Goal: Task Accomplishment & Management: Use online tool/utility

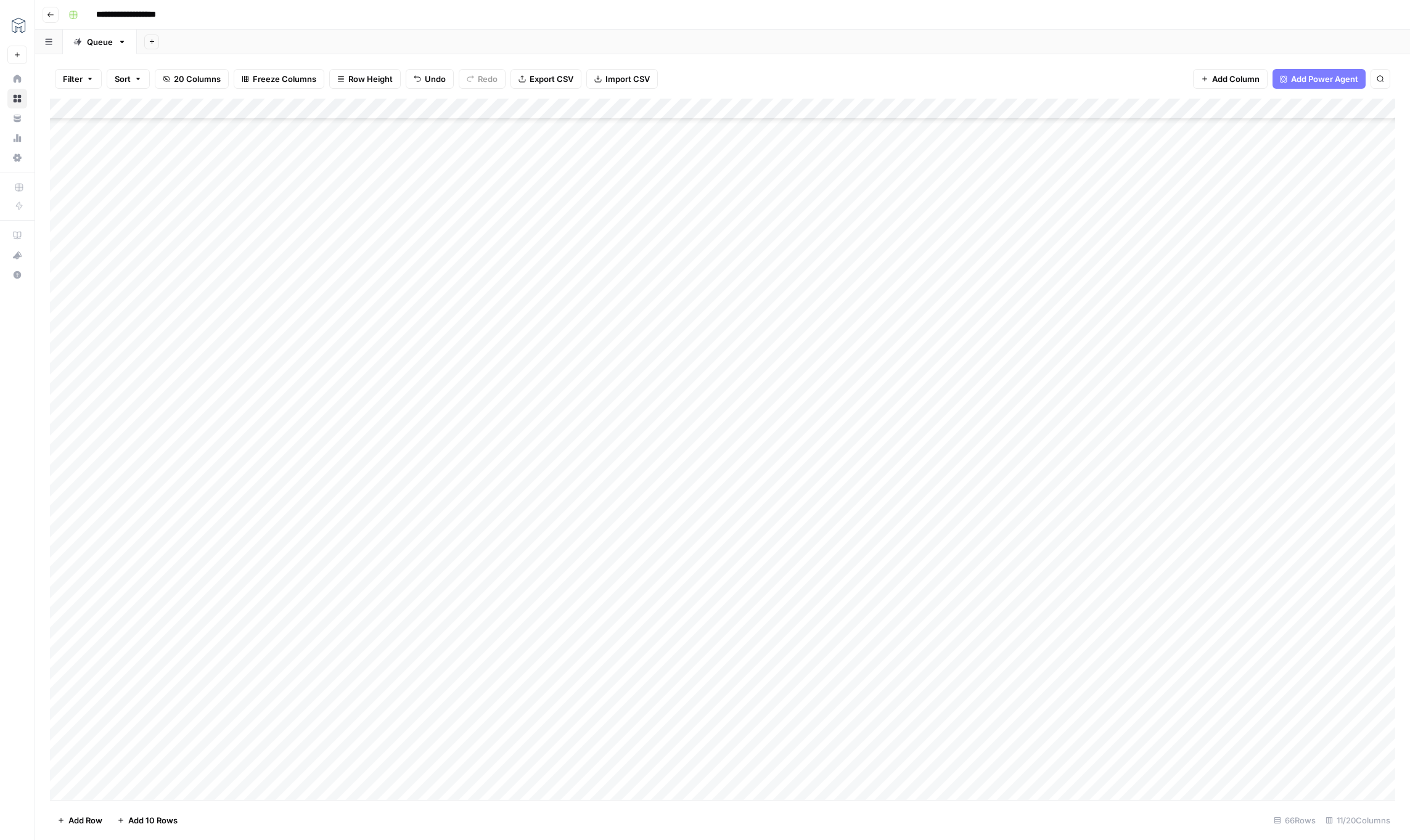
scroll to position [723, 0]
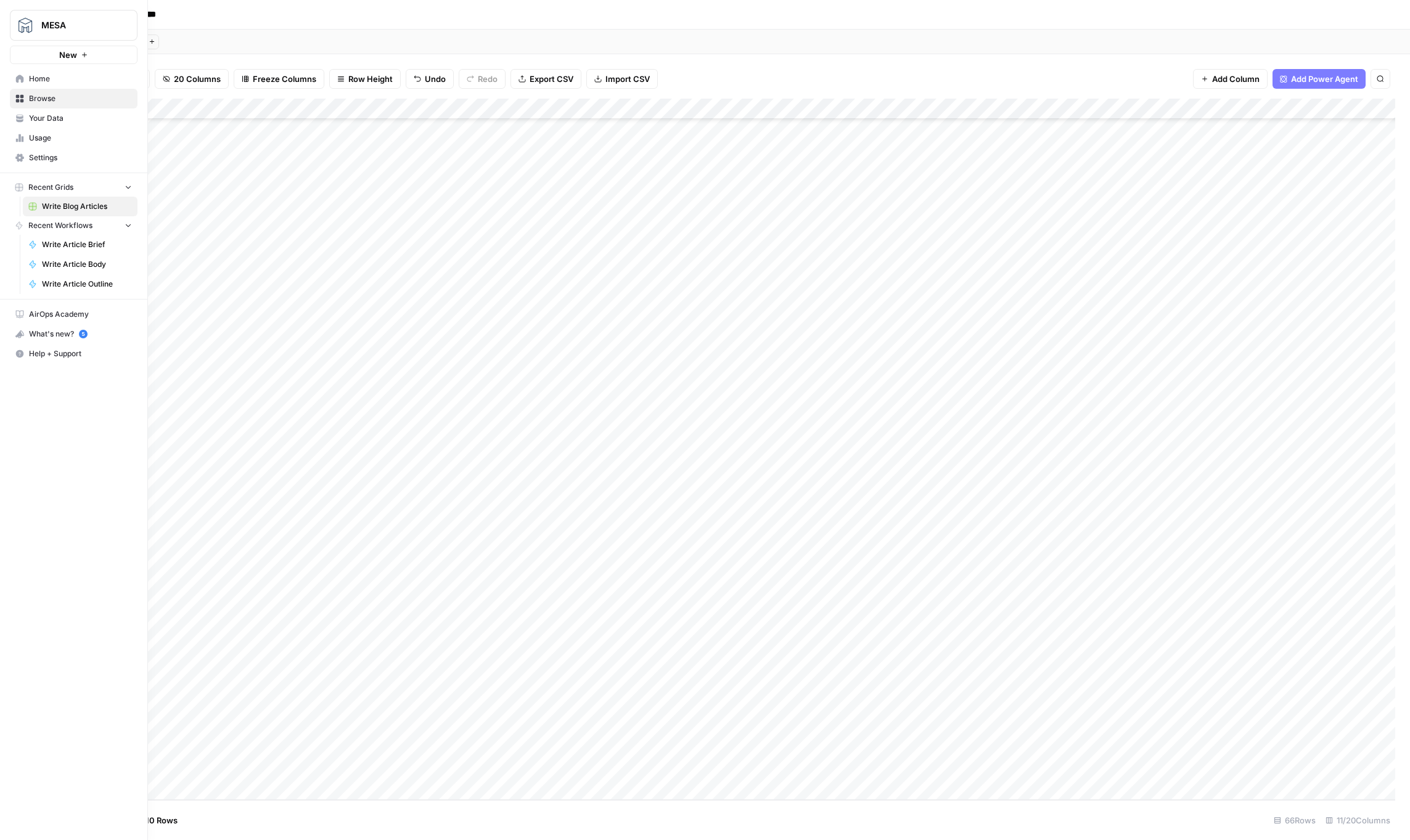
click at [77, 183] on button "Recent Grids" at bounding box center [74, 187] width 127 height 18
click at [83, 206] on span "Recent Workflows" at bounding box center [60, 206] width 64 height 11
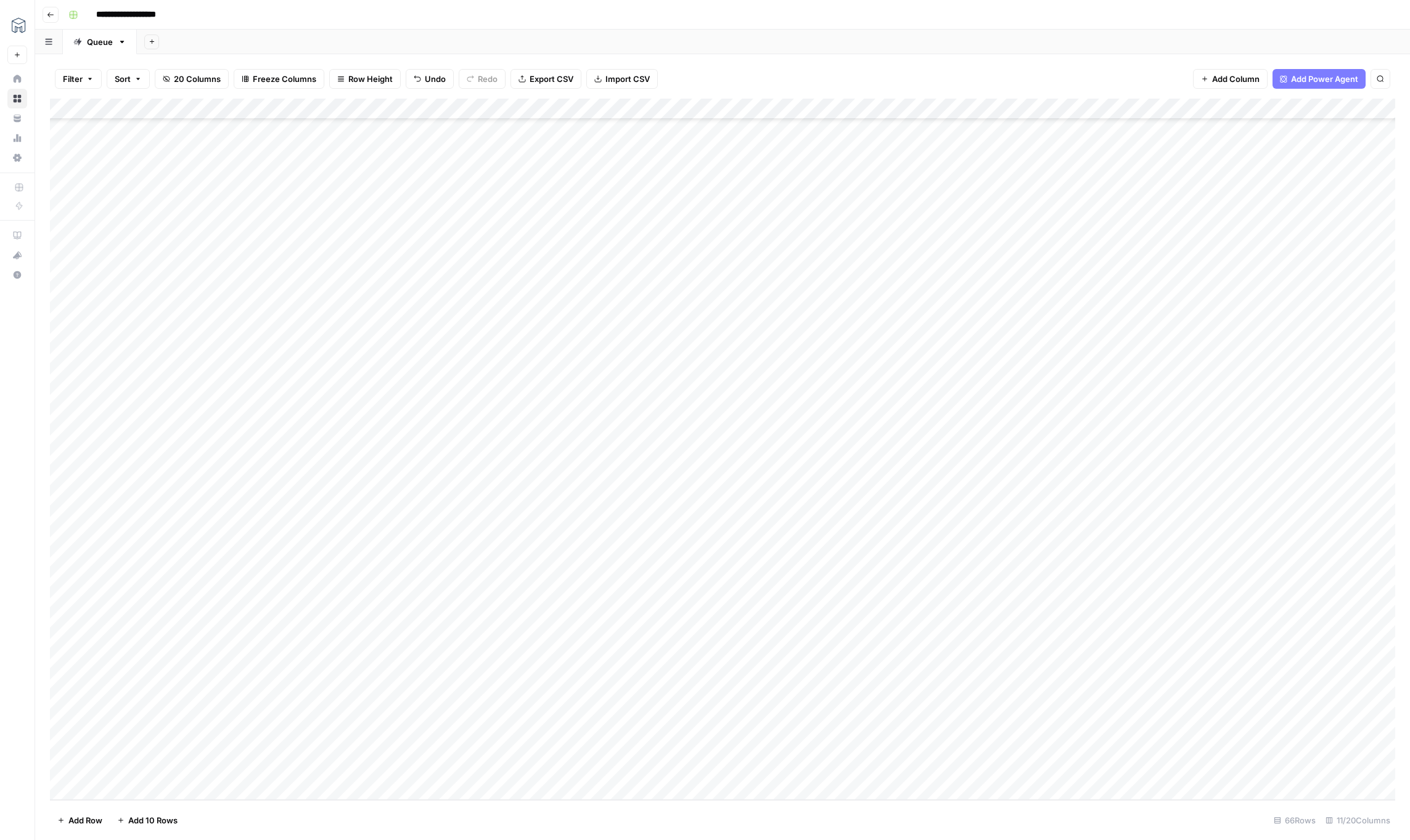
click at [572, 107] on div "Add Column" at bounding box center [722, 449] width 1345 height 702
click at [550, 232] on span "Edit Workflow" at bounding box center [576, 230] width 108 height 12
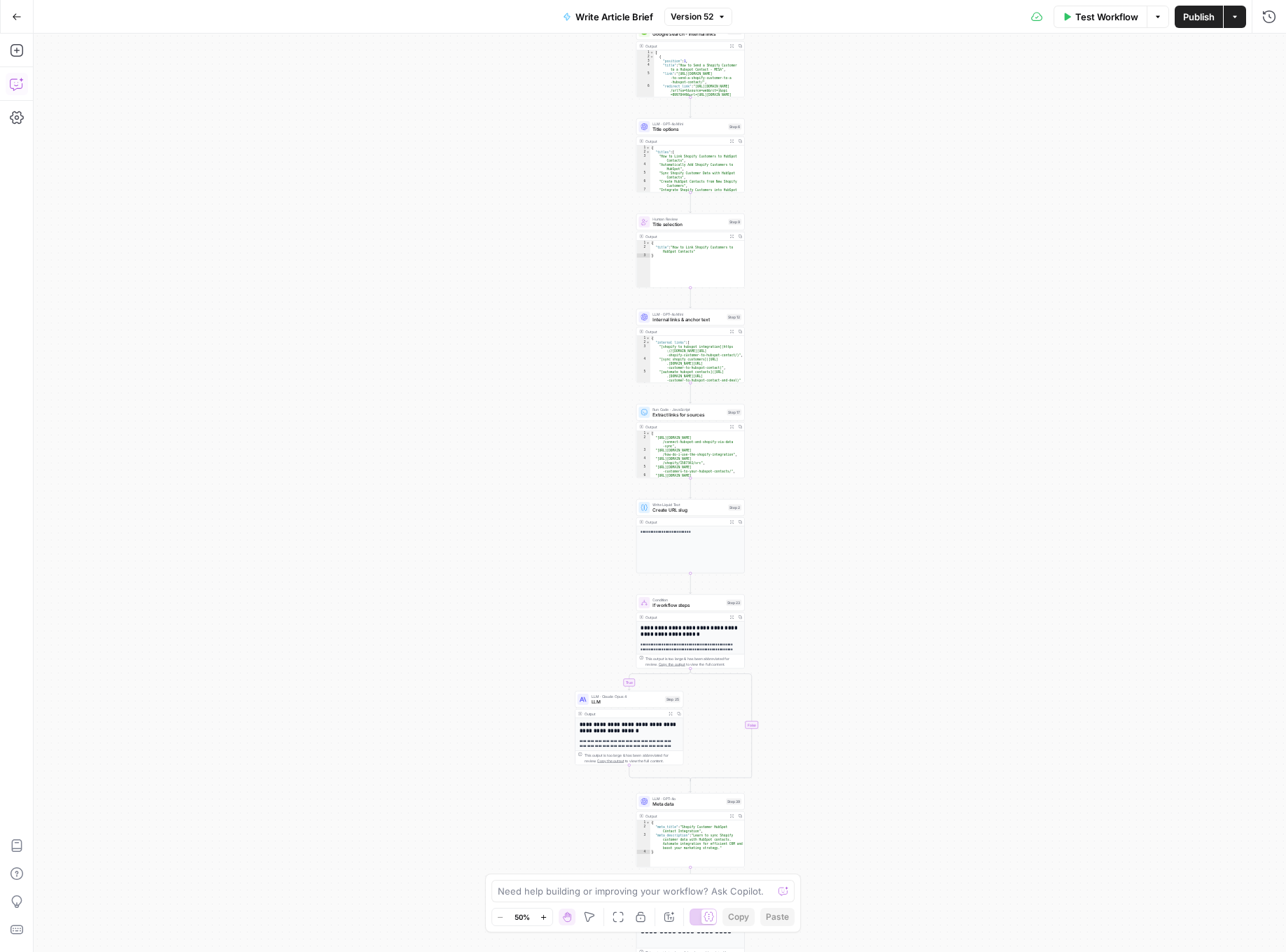
click at [18, 83] on icon "button" at bounding box center [17, 84] width 14 height 14
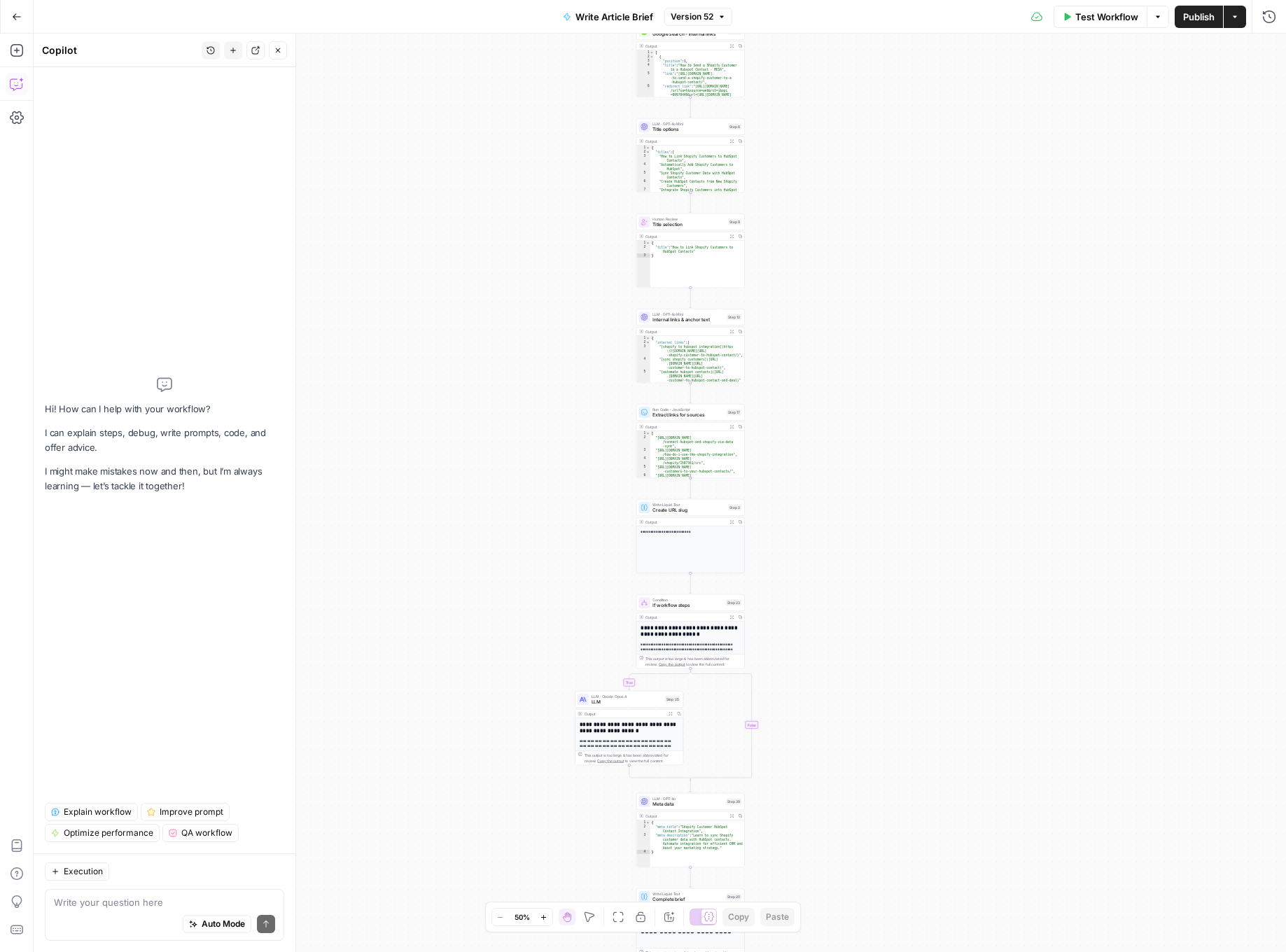
click at [18, 83] on icon "button" at bounding box center [17, 84] width 14 height 14
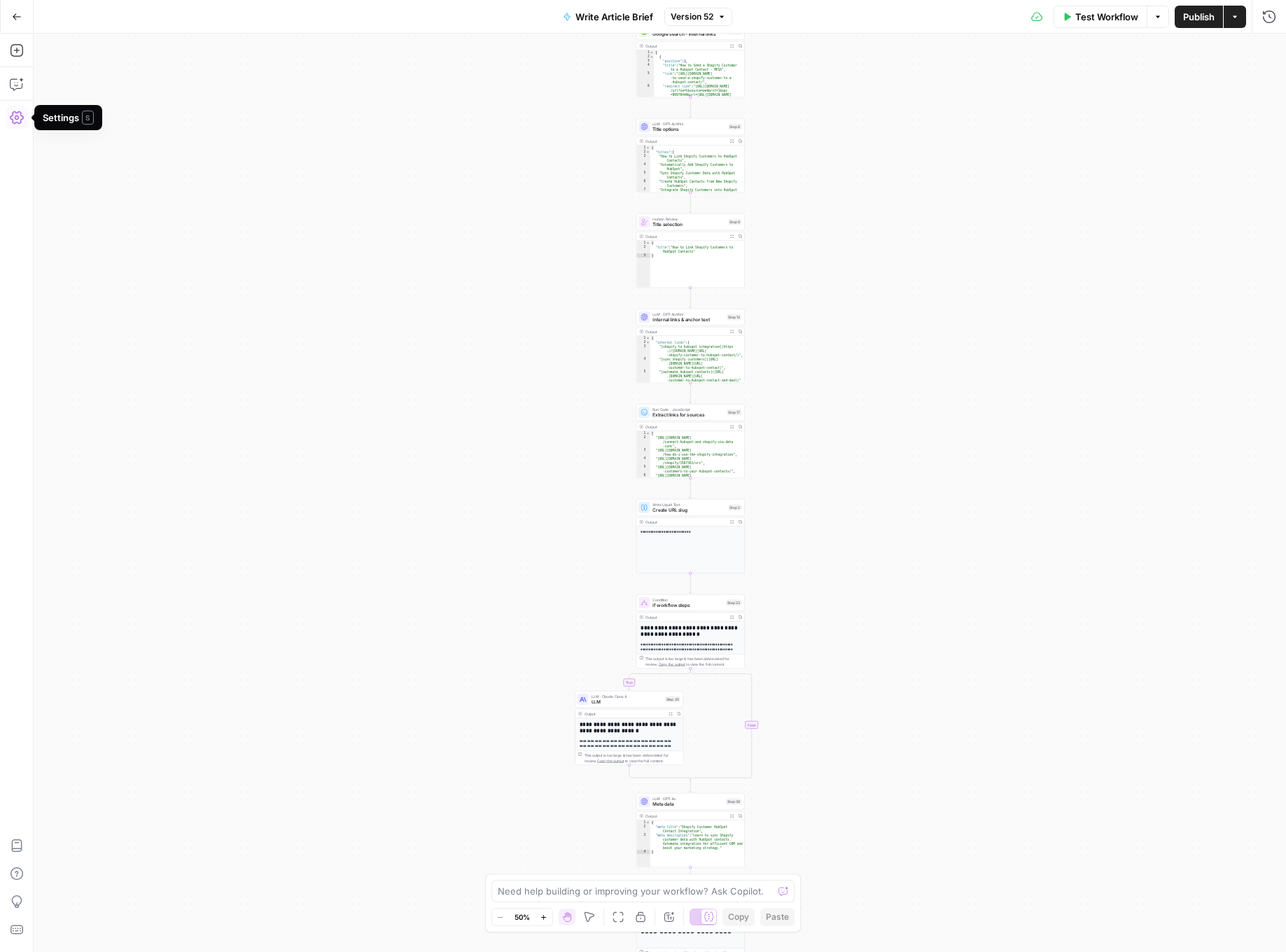
click at [20, 118] on icon "button" at bounding box center [17, 117] width 14 height 14
click at [282, 47] on button "Close" at bounding box center [278, 51] width 18 height 18
